Goal: Navigation & Orientation: Find specific page/section

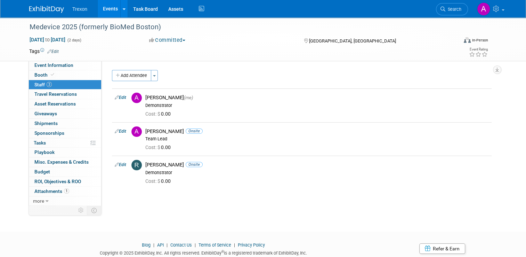
click at [47, 8] on img at bounding box center [46, 9] width 35 height 7
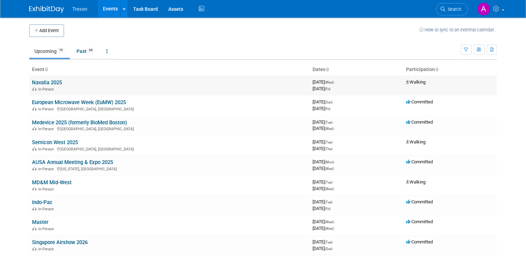
click at [45, 83] on link "Navalia 2025" at bounding box center [47, 82] width 30 height 6
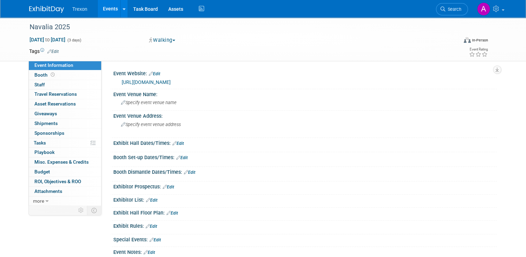
click at [37, 9] on img at bounding box center [46, 9] width 35 height 7
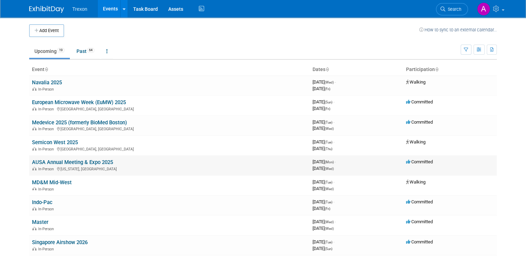
click at [56, 162] on link "AUSA Annual Meeting & Expo 2025" at bounding box center [72, 162] width 81 height 6
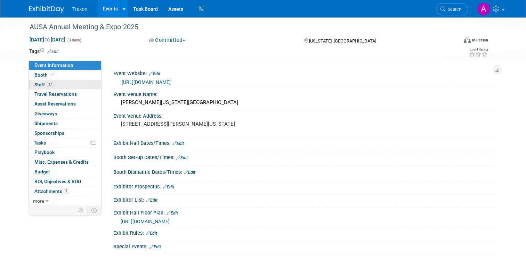
click at [35, 86] on span "Staff 17" at bounding box center [43, 85] width 19 height 6
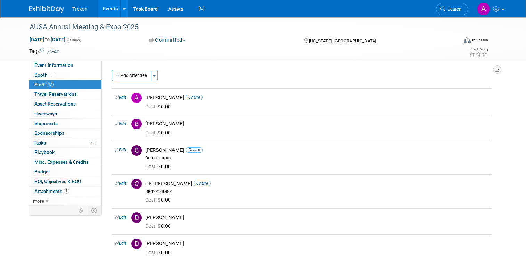
click at [35, 7] on img at bounding box center [46, 9] width 35 height 7
